Goal: Navigation & Orientation: Find specific page/section

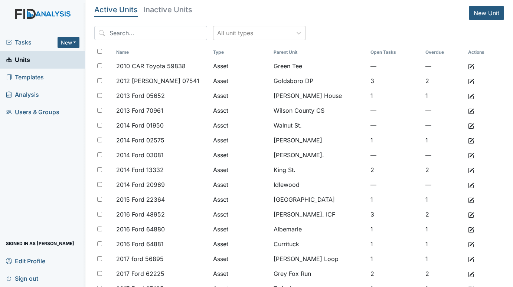
click at [19, 43] on span "Tasks" at bounding box center [32, 42] width 52 height 9
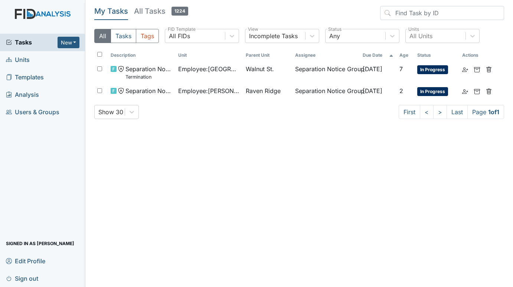
click at [26, 58] on span "Units" at bounding box center [18, 60] width 24 height 12
